Goal: Navigation & Orientation: Find specific page/section

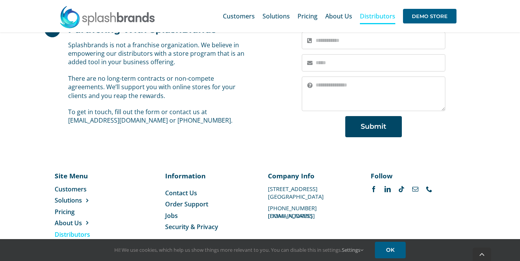
scroll to position [601, 0]
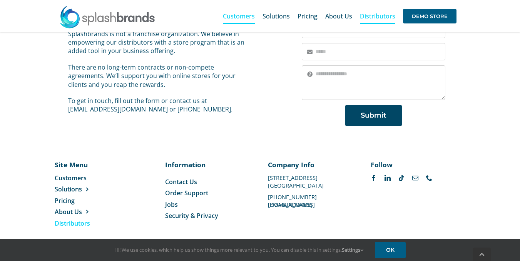
click at [239, 19] on span "Customers" at bounding box center [239, 16] width 32 height 6
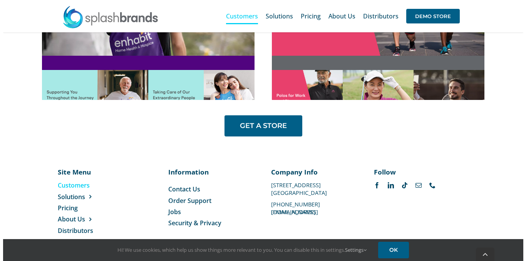
scroll to position [639, 0]
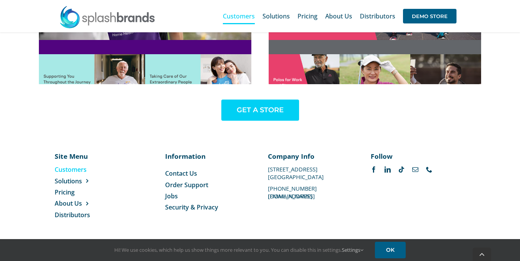
click at [248, 107] on span "GET A STORE" at bounding box center [260, 110] width 47 height 8
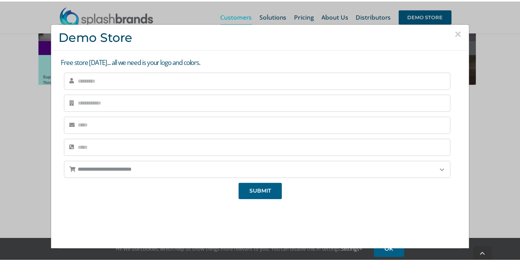
scroll to position [104, 0]
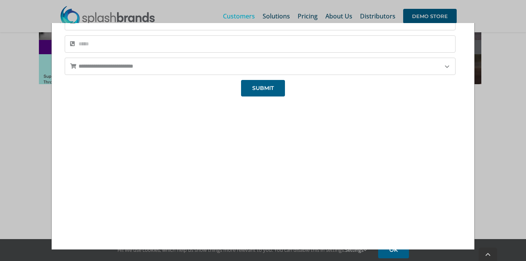
click at [491, 19] on div "**********" at bounding box center [263, 130] width 526 height 261
